Goal: Information Seeking & Learning: Find specific fact

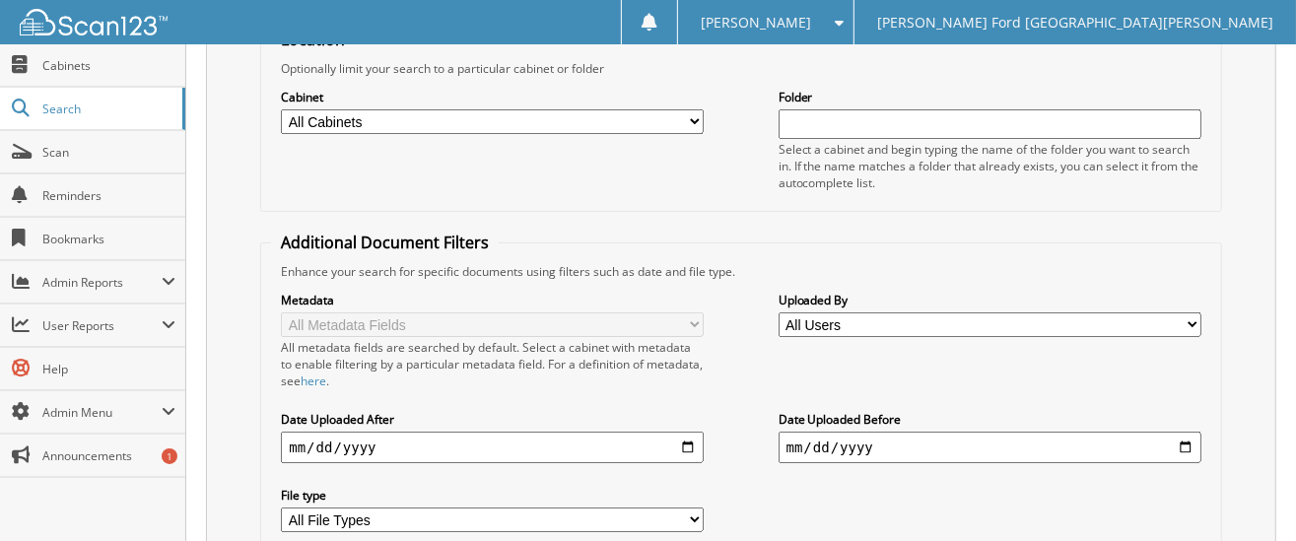
scroll to position [363, 0]
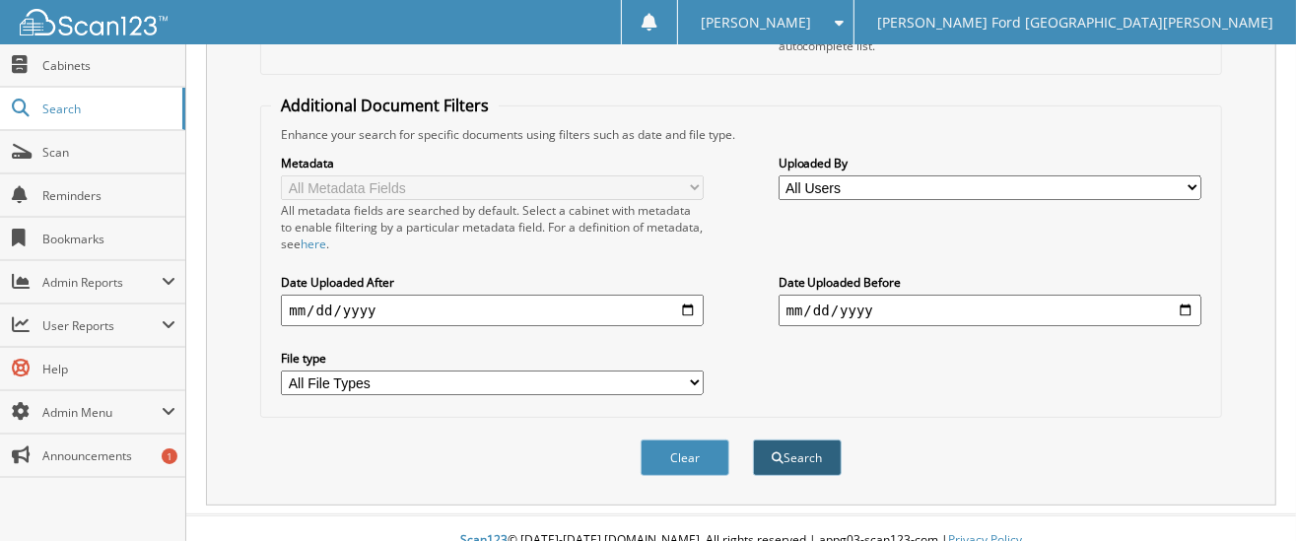
type input "56137"
click at [808, 446] on button "Search" at bounding box center [797, 458] width 89 height 36
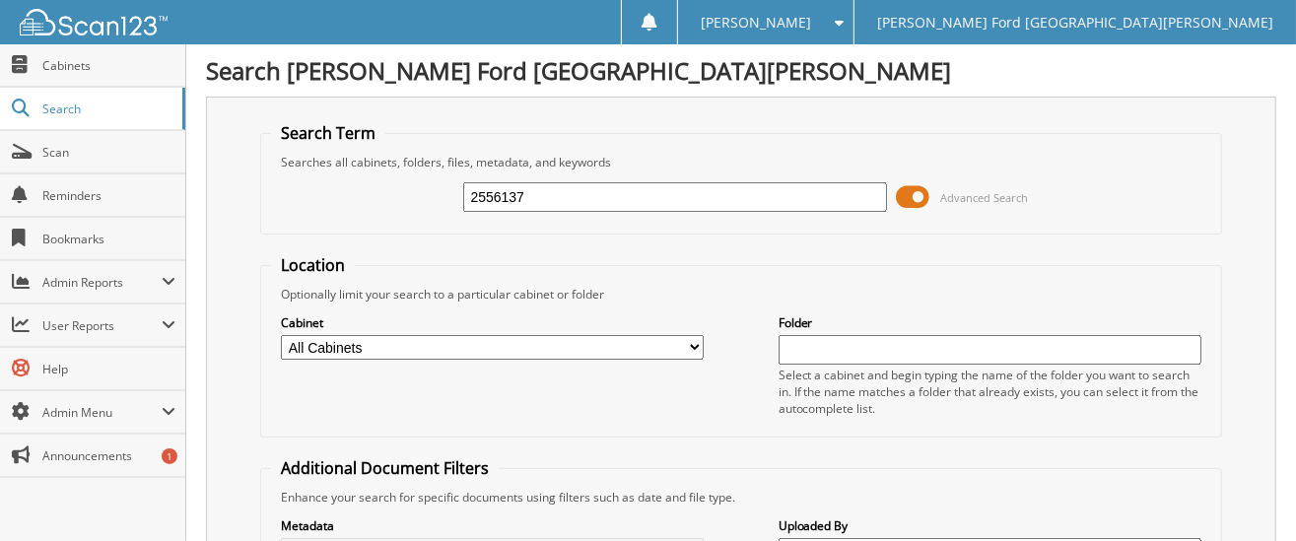
type input "2556137"
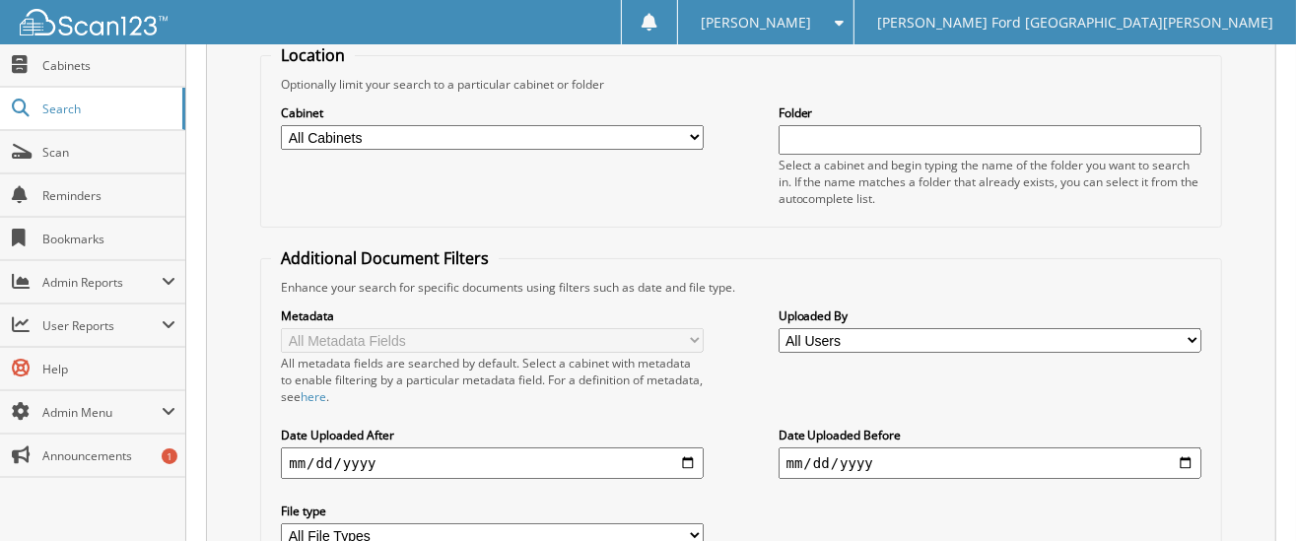
scroll to position [62, 0]
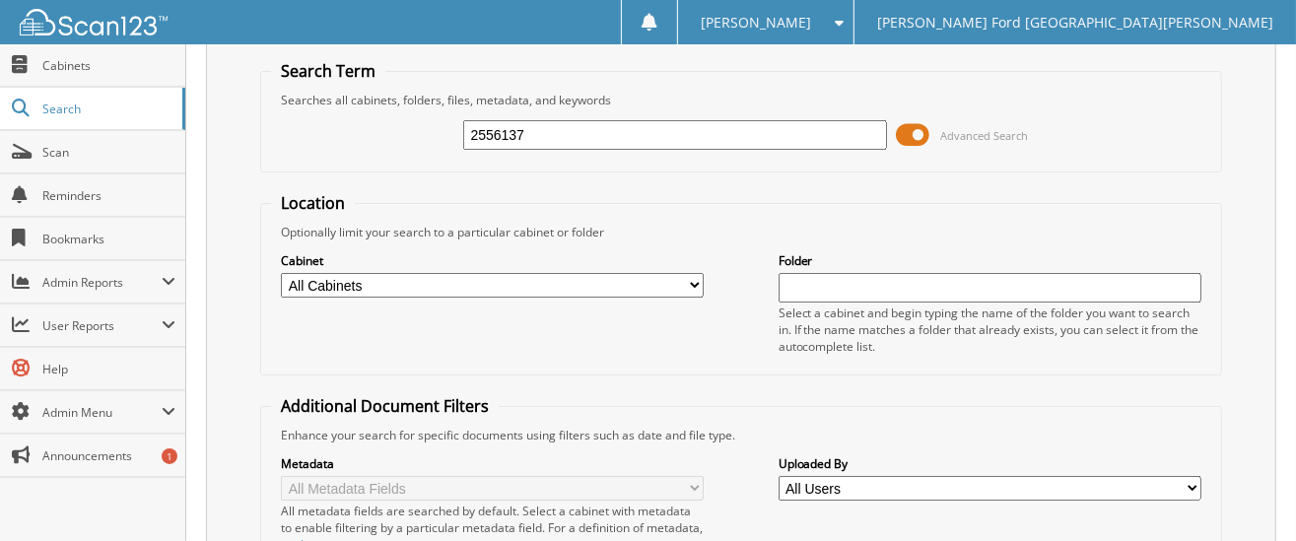
drag, startPoint x: 483, startPoint y: 131, endPoint x: 535, endPoint y: 130, distance: 52.2
click at [535, 130] on input "2556137" at bounding box center [674, 135] width 423 height 30
click at [626, 141] on input "2556137" at bounding box center [674, 135] width 423 height 30
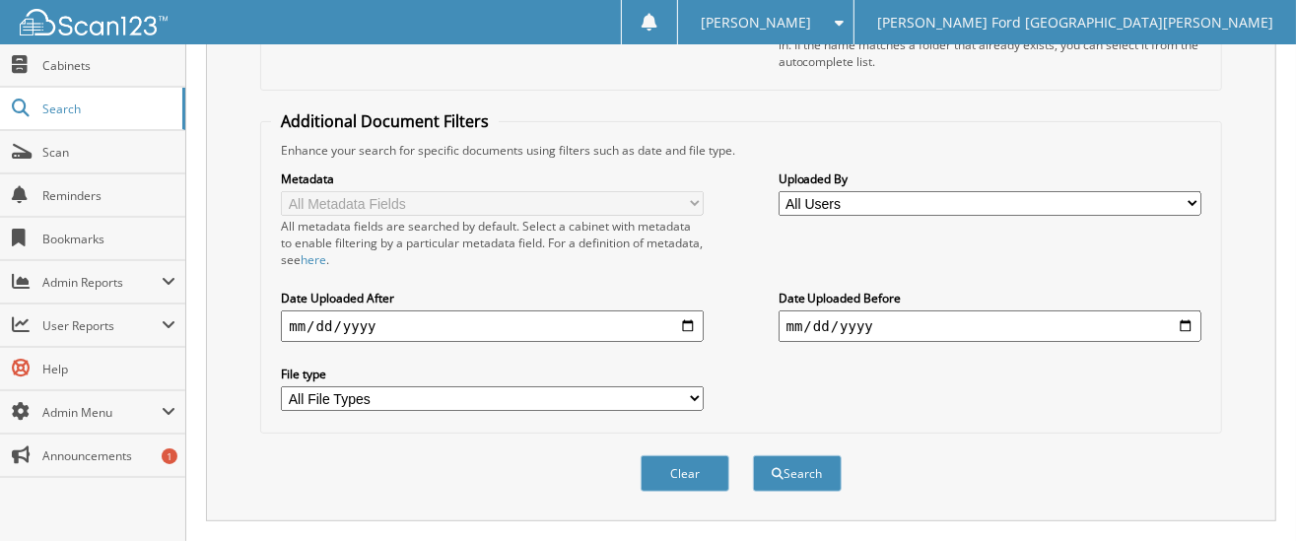
scroll to position [432, 0]
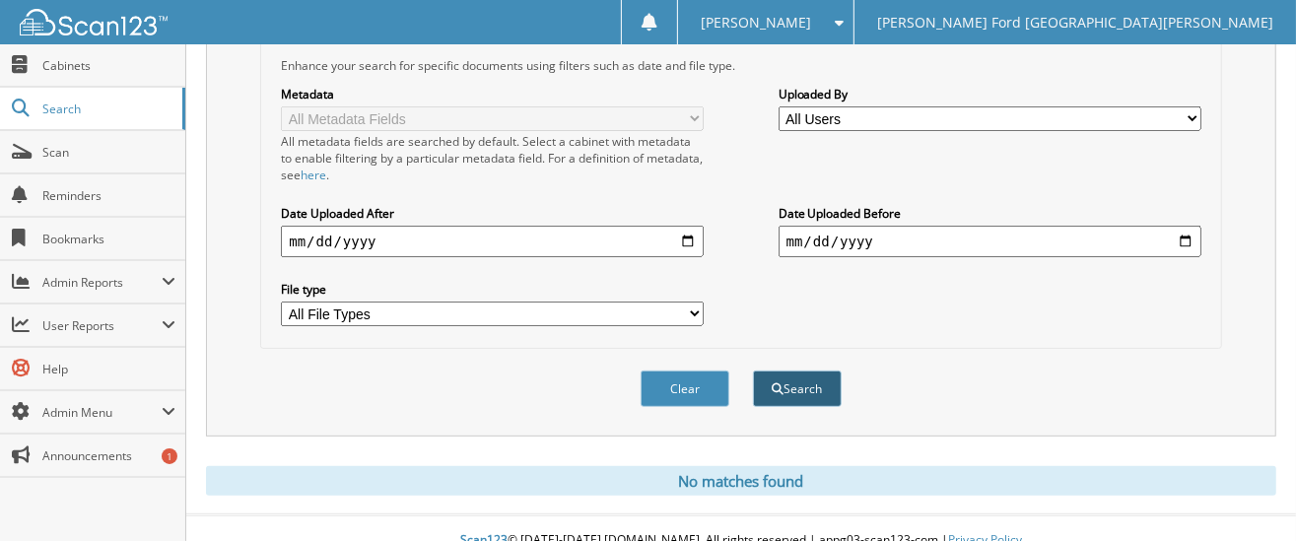
click at [773, 371] on button "Search" at bounding box center [797, 389] width 89 height 36
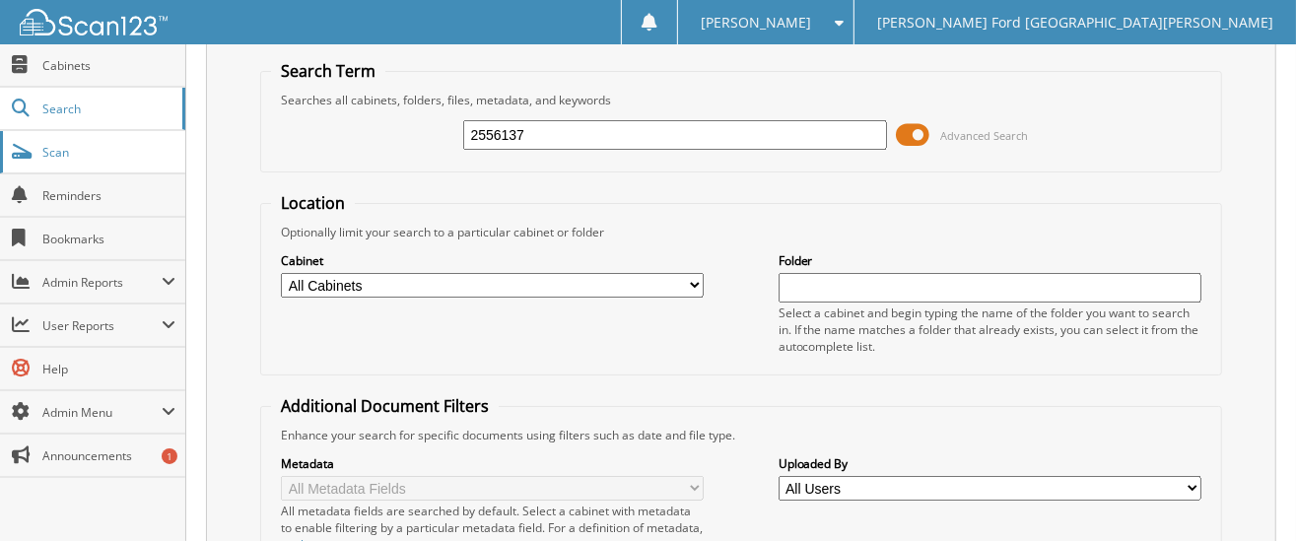
click at [58, 146] on span "Scan" at bounding box center [108, 152] width 133 height 17
